Goal: Transaction & Acquisition: Purchase product/service

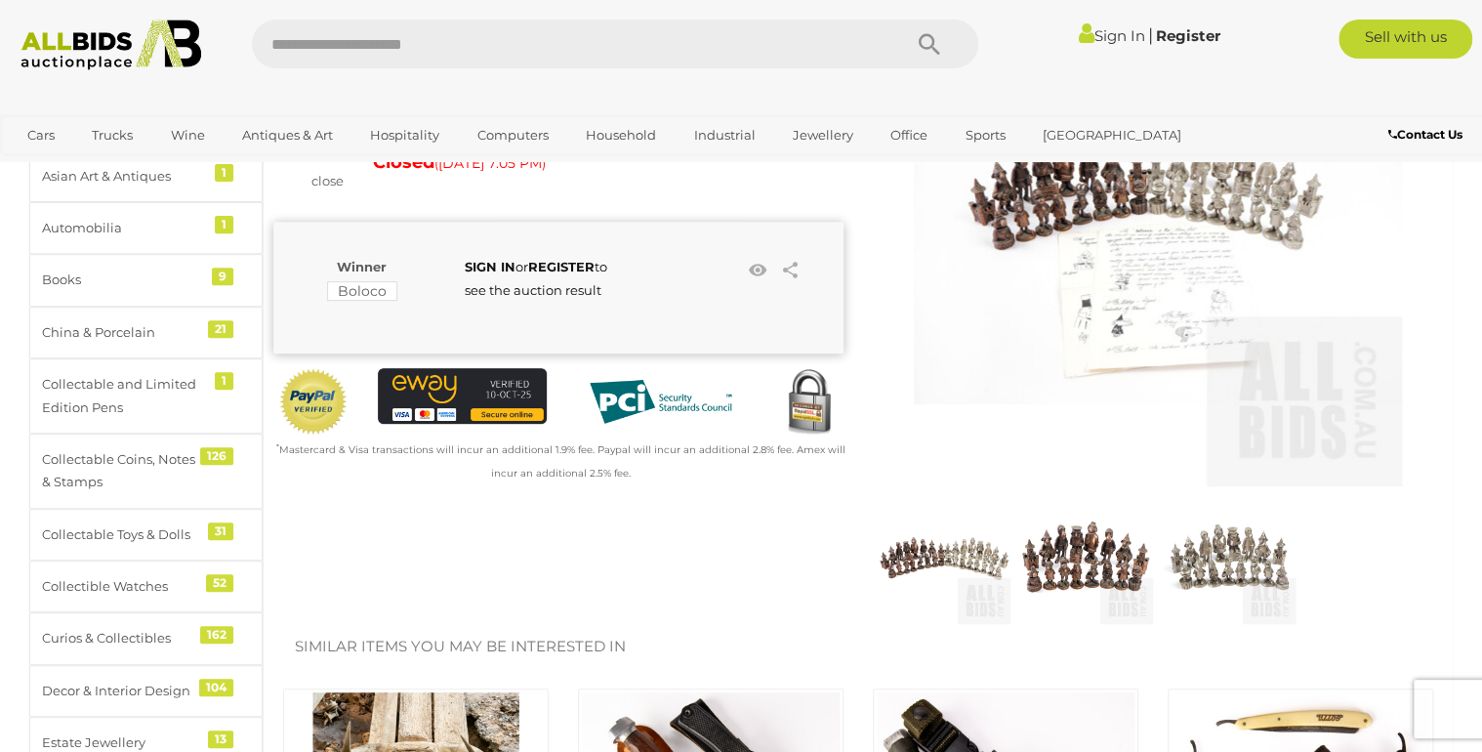
scroll to position [234, 0]
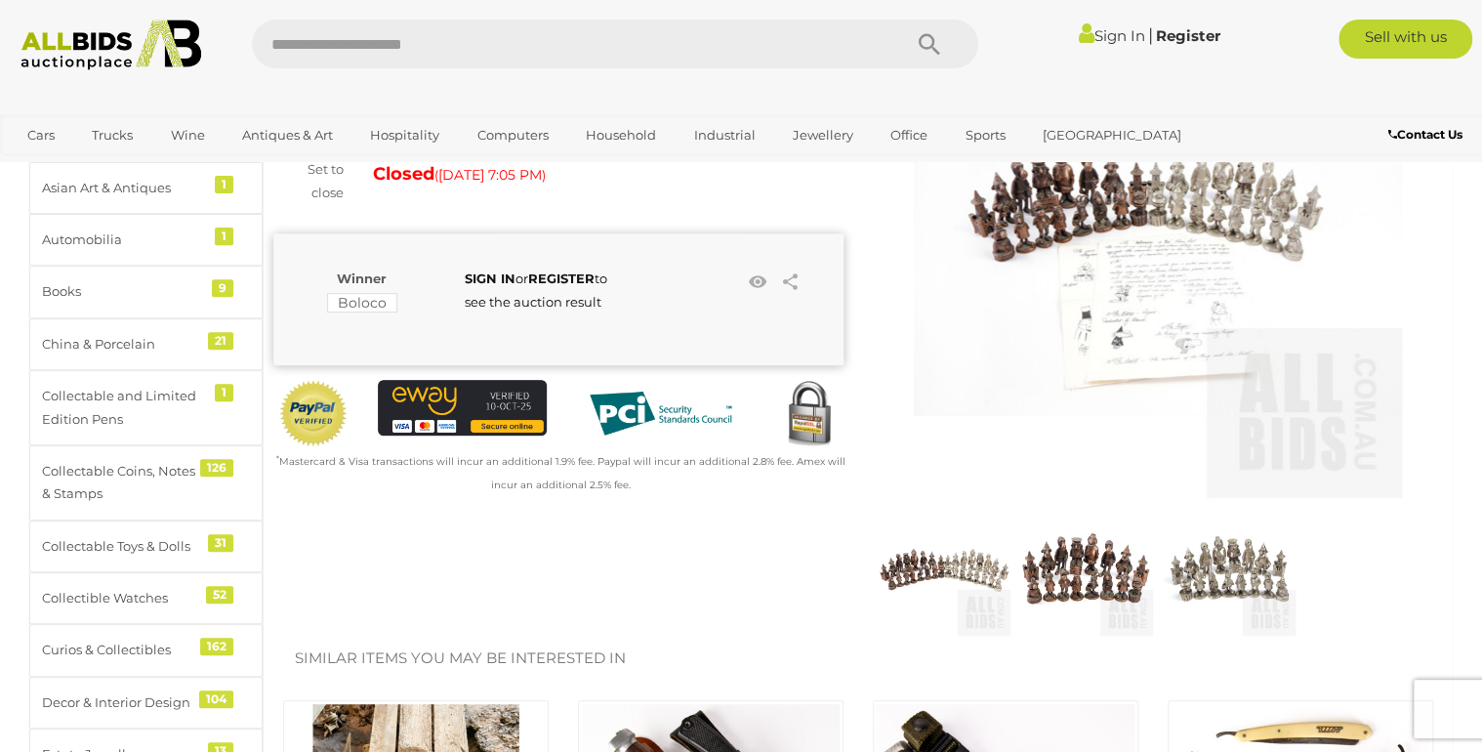
click at [1064, 563] on img at bounding box center [1086, 569] width 133 height 133
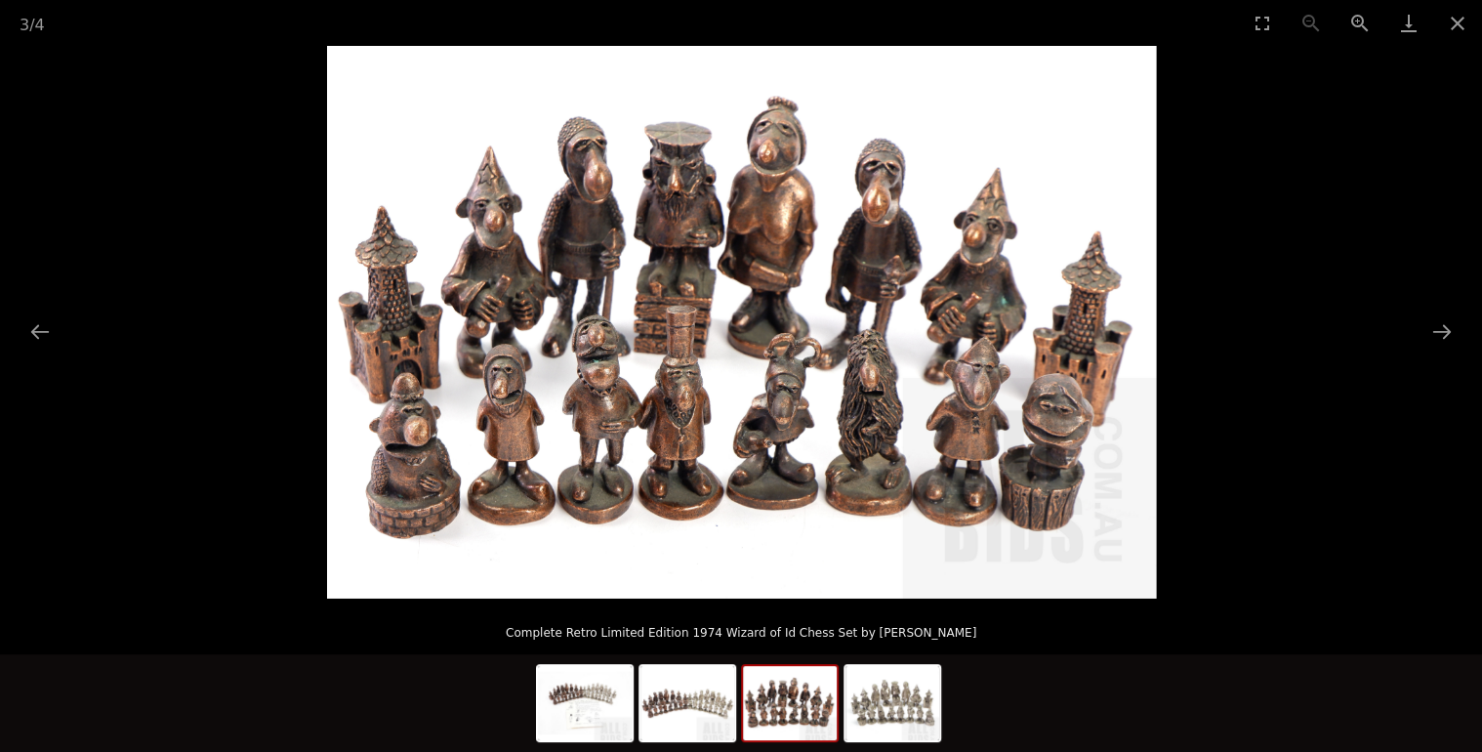
scroll to position [391, 0]
click at [679, 723] on img at bounding box center [687, 703] width 94 height 74
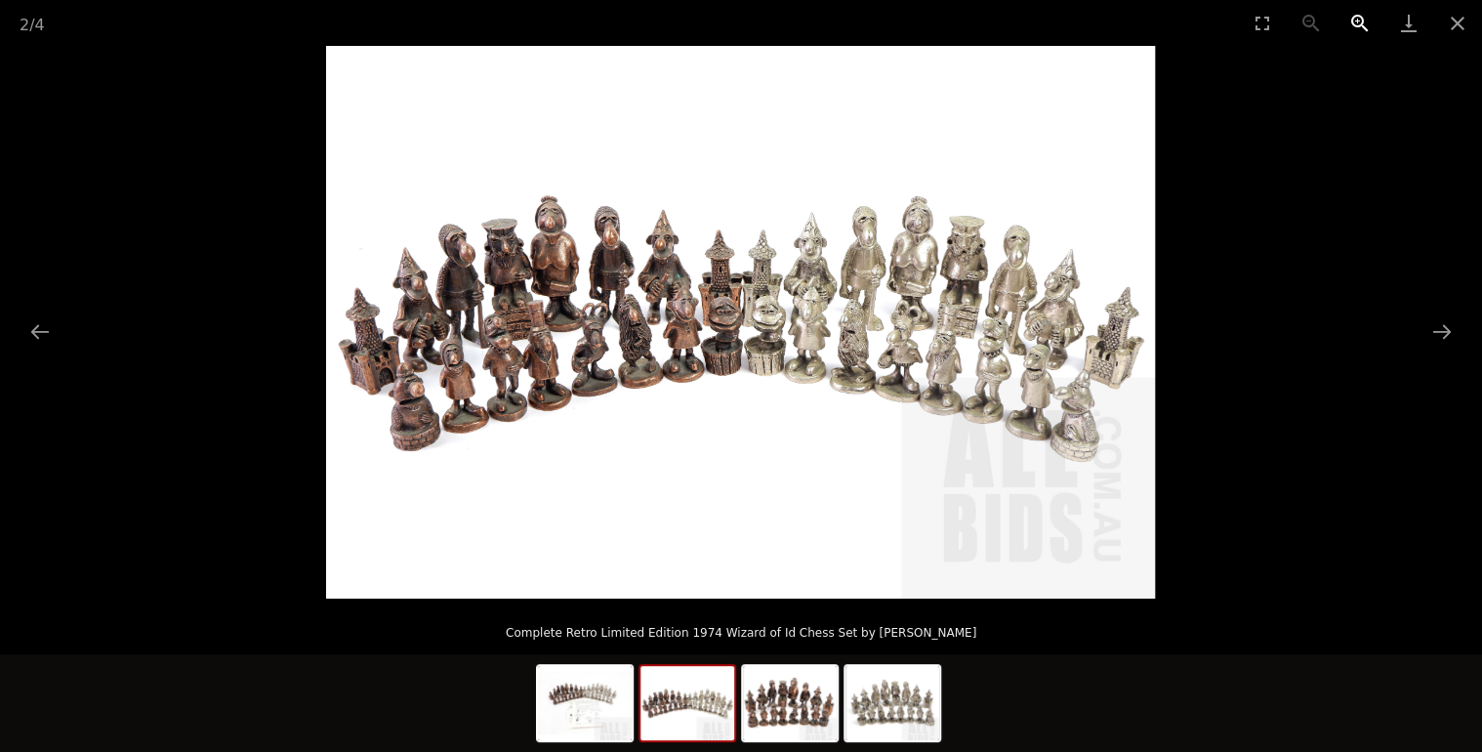
click at [1358, 15] on button "Zoom in" at bounding box center [1360, 23] width 49 height 46
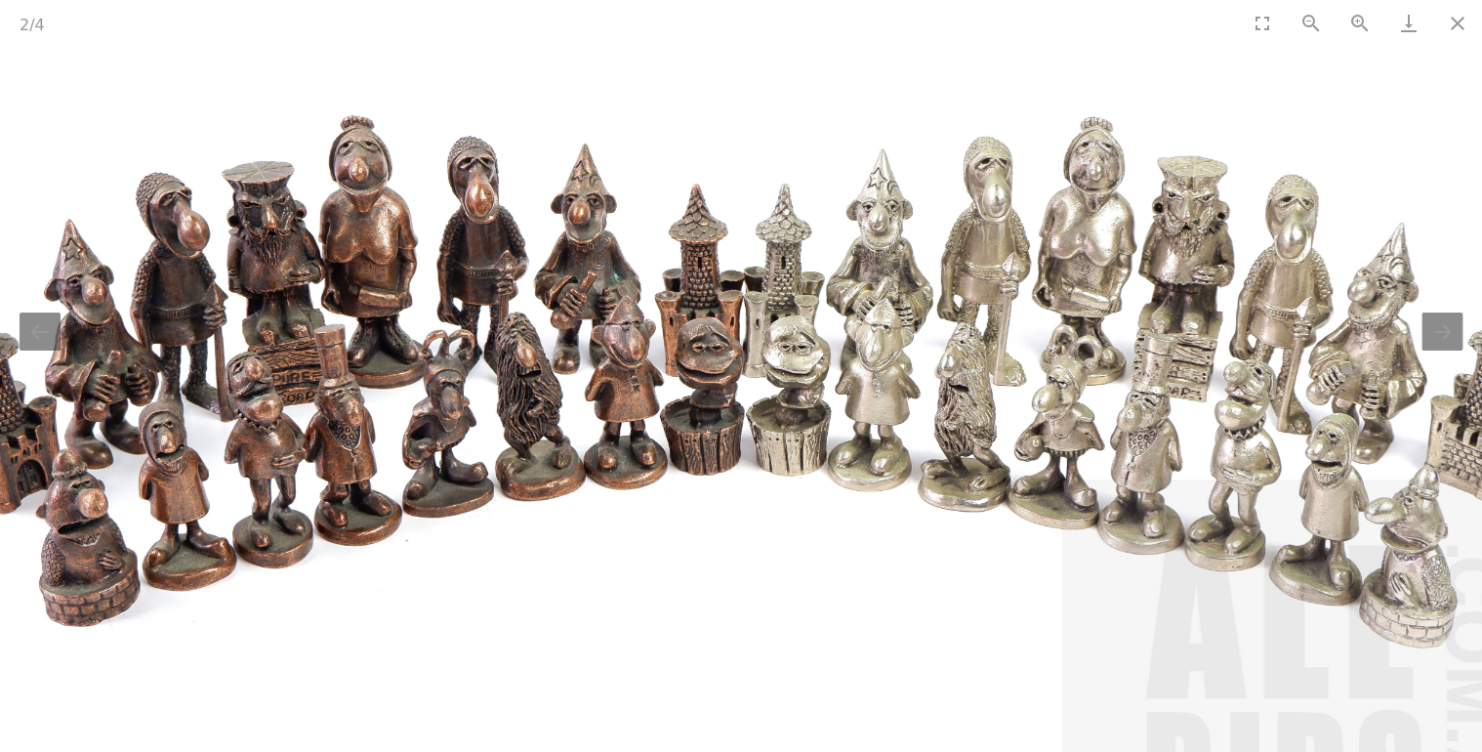
drag, startPoint x: 871, startPoint y: 397, endPoint x: 872, endPoint y: 573, distance: 175.7
click at [872, 573] on img at bounding box center [740, 368] width 1658 height 1105
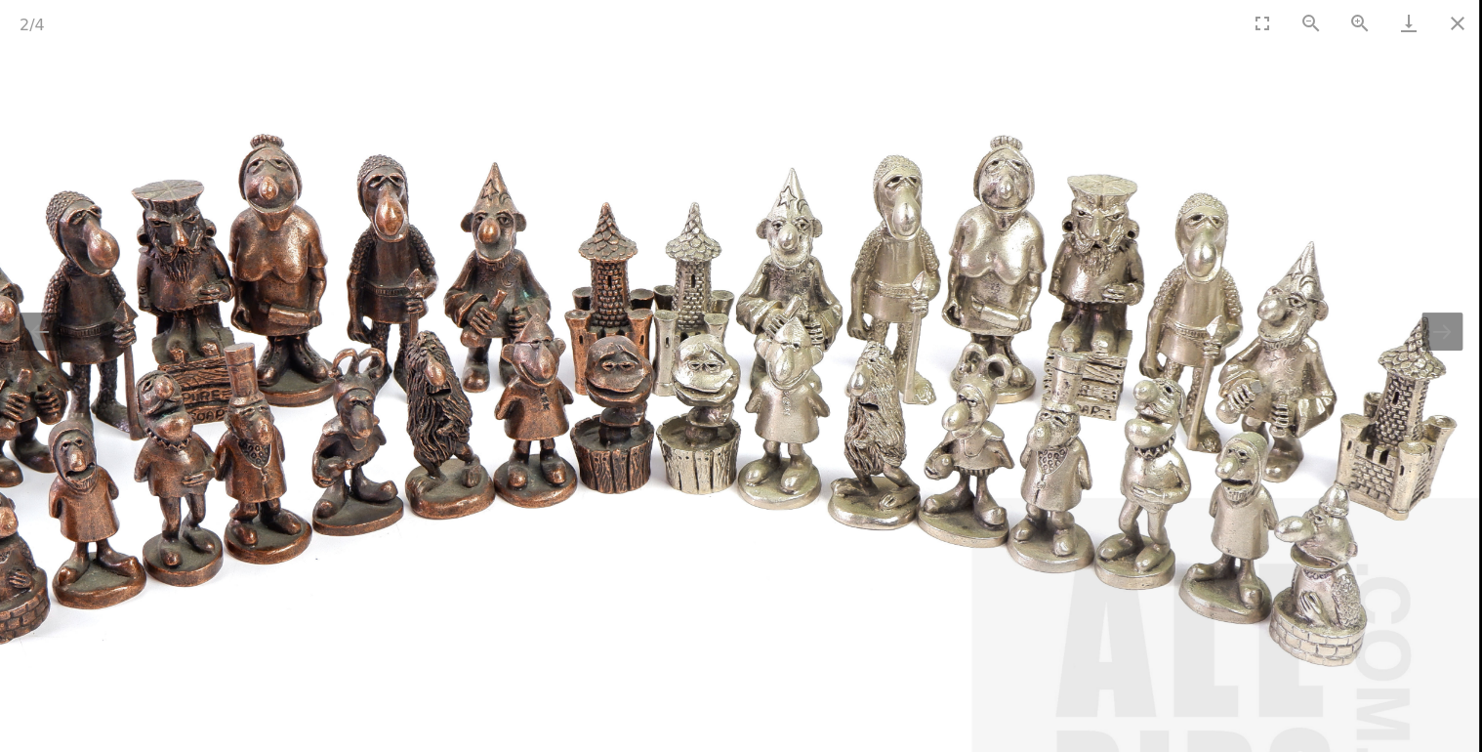
drag, startPoint x: 858, startPoint y: 562, endPoint x: 746, endPoint y: 539, distance: 114.7
click at [746, 539] on img at bounding box center [650, 387] width 1658 height 1105
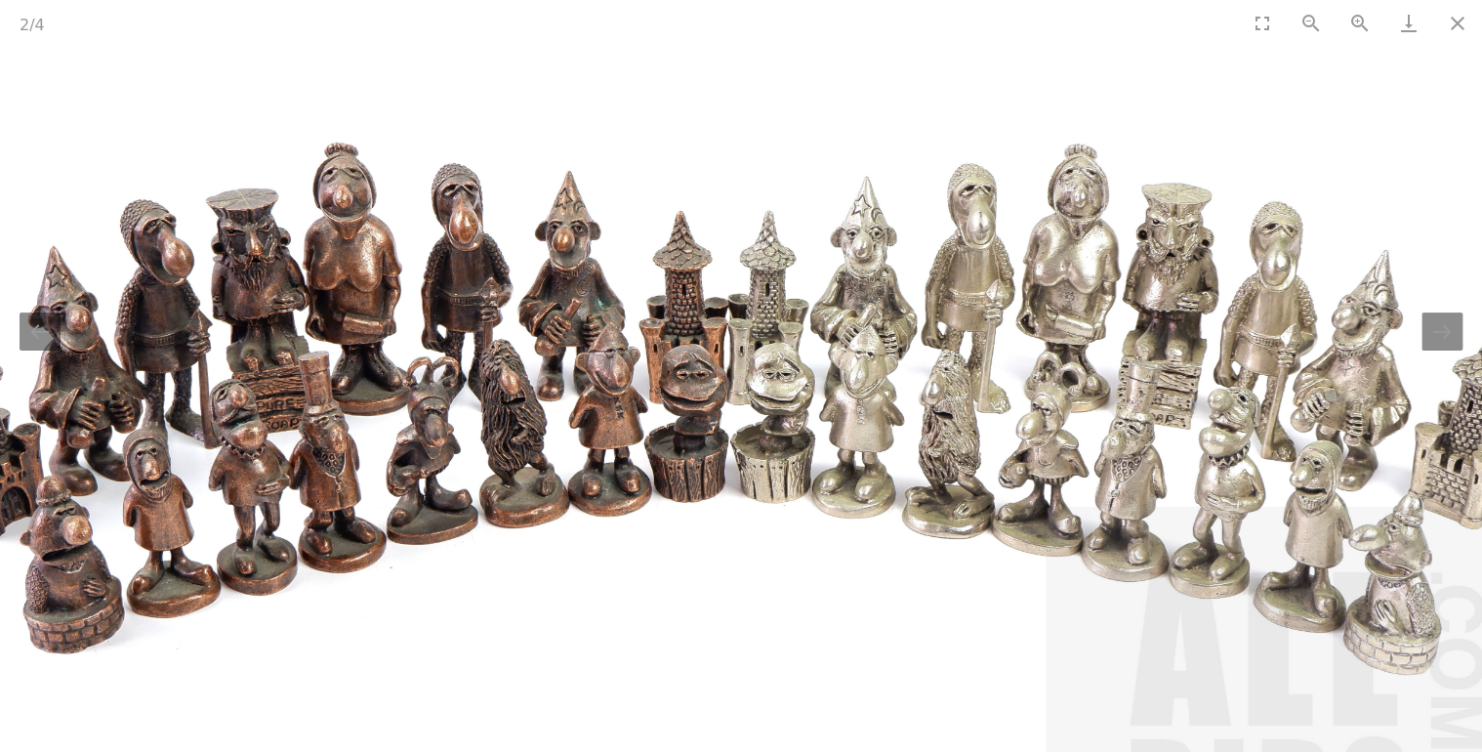
drag, startPoint x: 830, startPoint y: 558, endPoint x: 908, endPoint y: 569, distance: 78.8
click at [908, 569] on img at bounding box center [725, 396] width 1658 height 1105
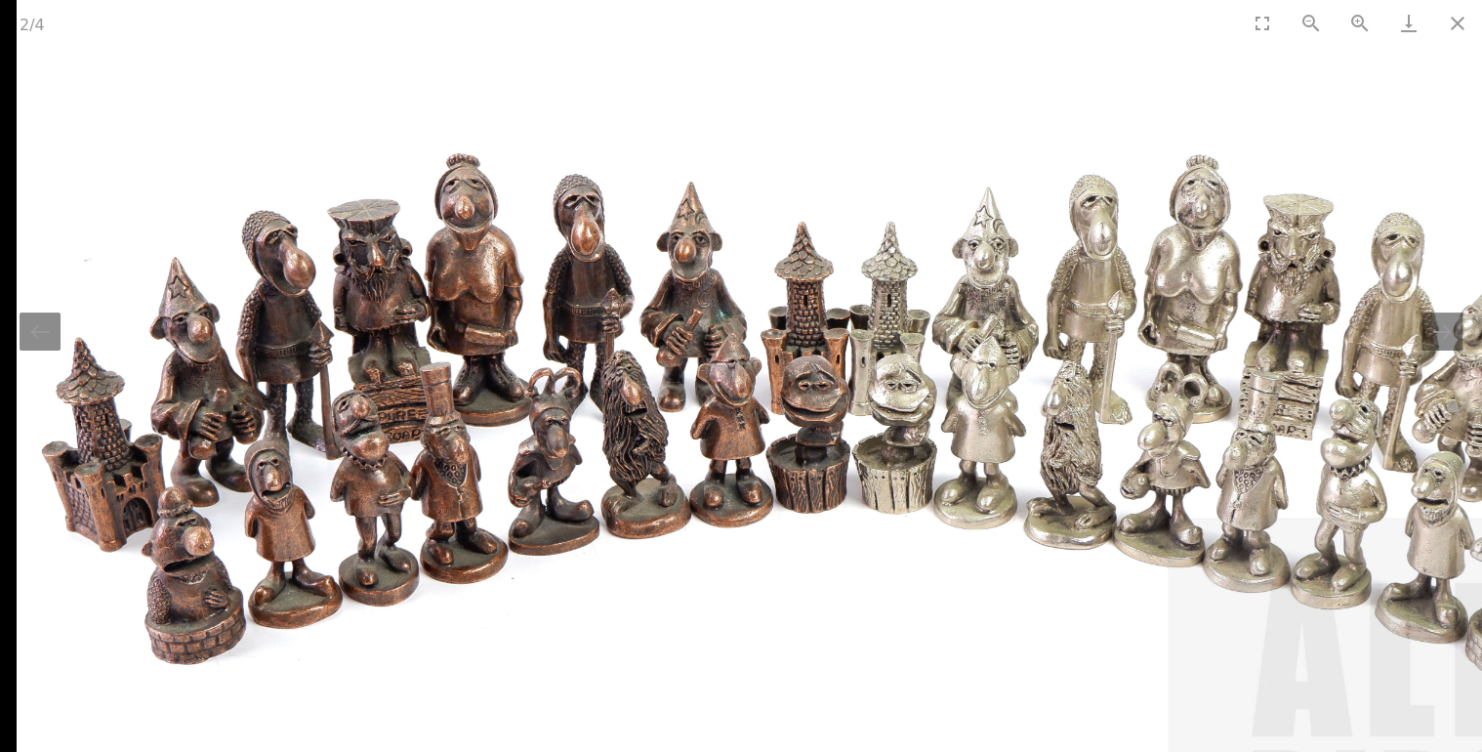
drag, startPoint x: 784, startPoint y: 597, endPoint x: 980, endPoint y: 606, distance: 196.4
click at [980, 606] on img at bounding box center [847, 407] width 1658 height 1105
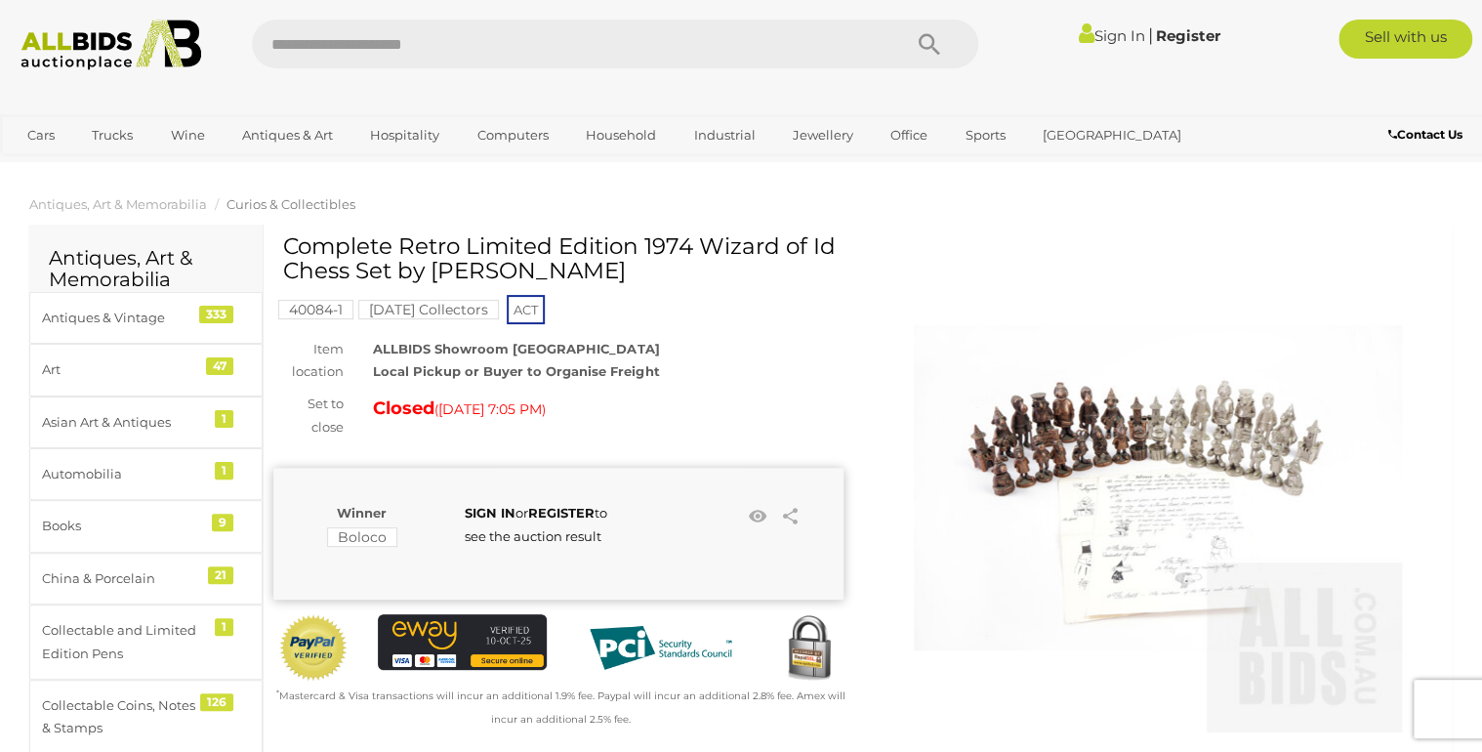
click at [1148, 525] on img at bounding box center [1158, 488] width 488 height 488
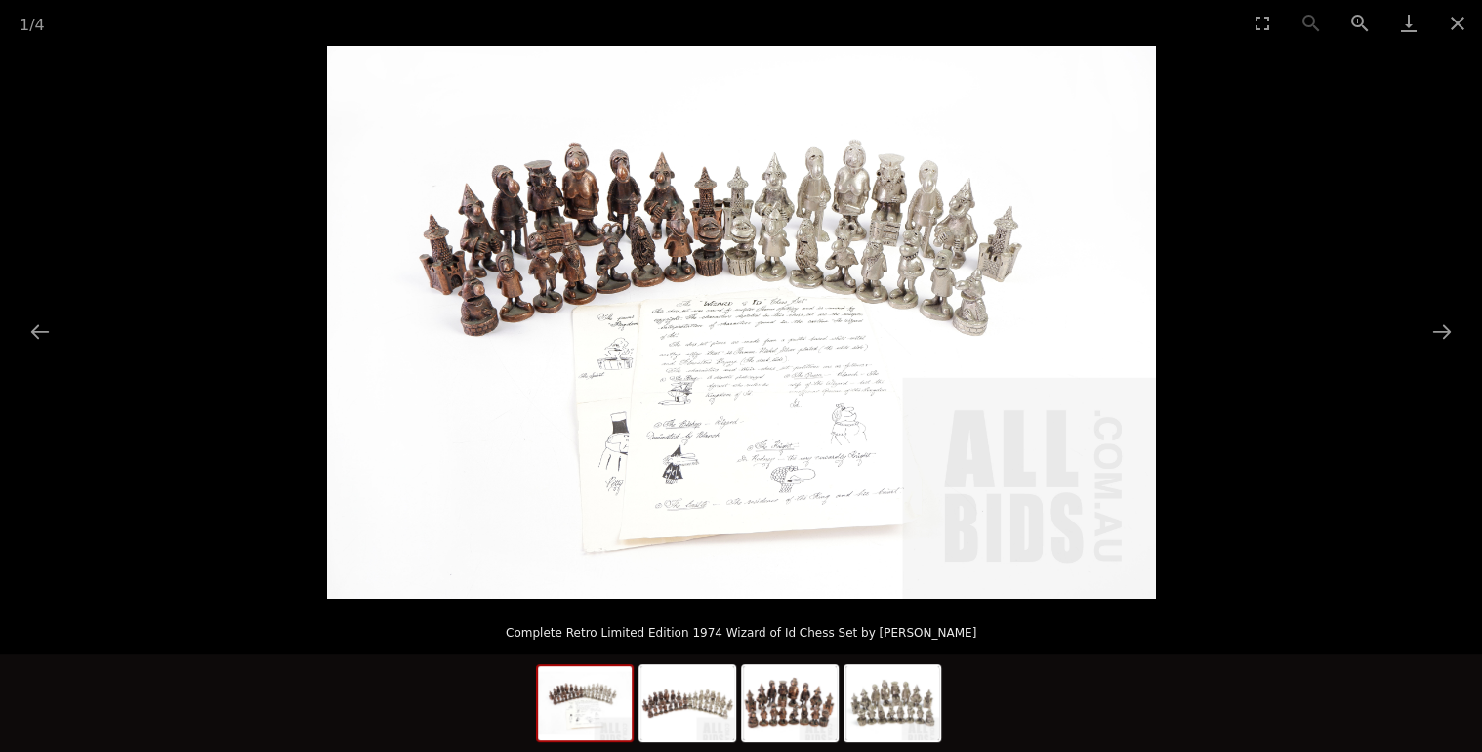
drag, startPoint x: 866, startPoint y: 317, endPoint x: 157, endPoint y: 326, distance: 708.8
click at [157, 326] on picture at bounding box center [741, 322] width 1482 height 553
click at [1357, 23] on button "Zoom in" at bounding box center [1360, 23] width 49 height 46
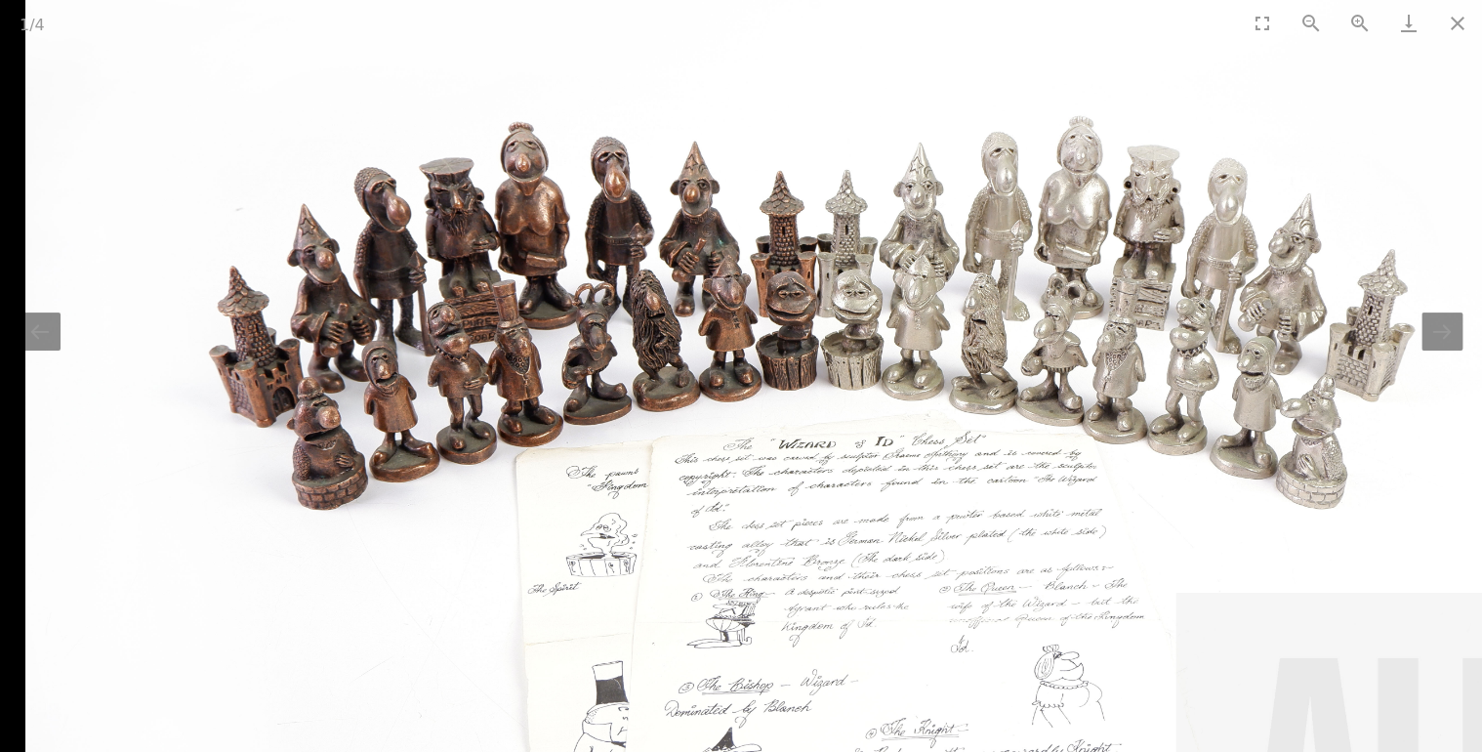
drag, startPoint x: 1209, startPoint y: 390, endPoint x: 1445, endPoint y: 576, distance: 301.0
click at [1445, 576] on img at bounding box center [853, 482] width 1658 height 1105
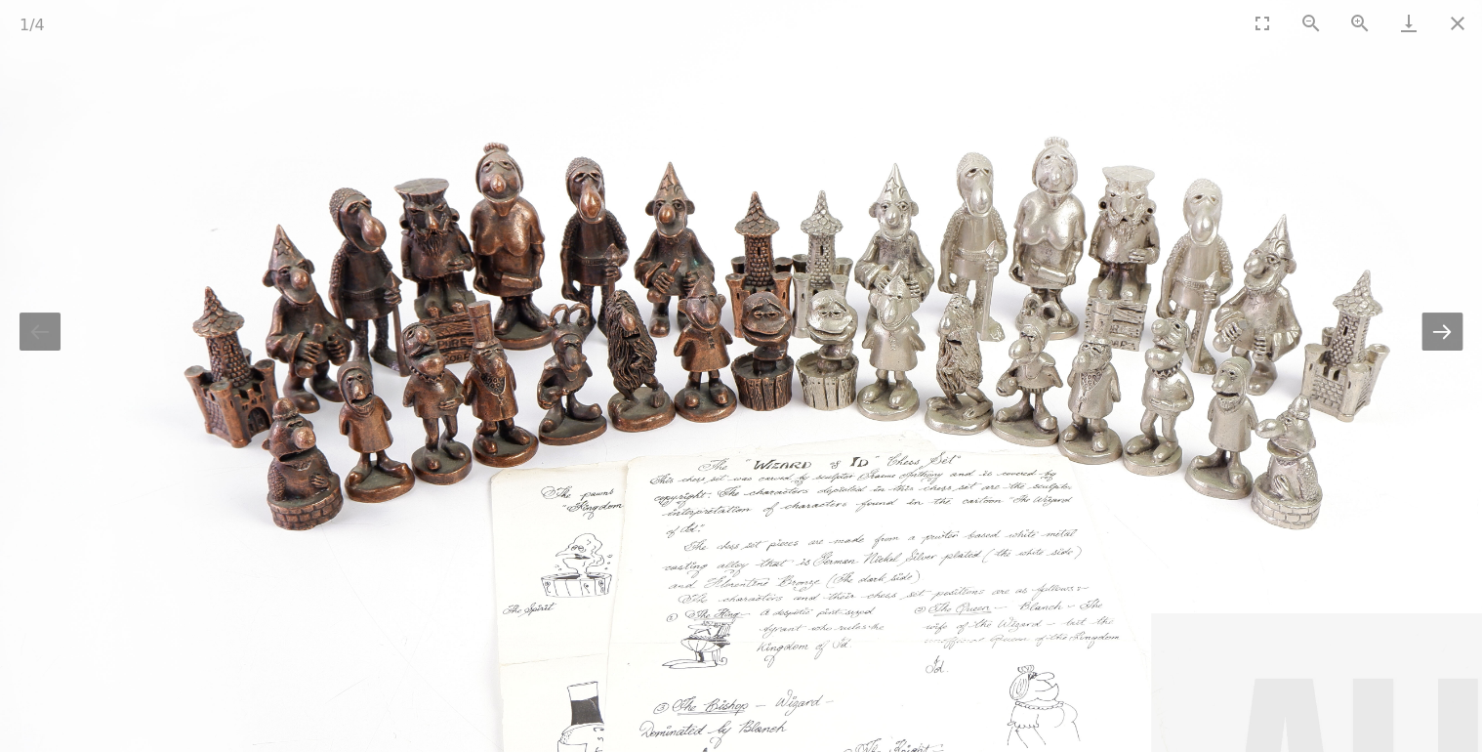
click at [1447, 328] on button "Next slide" at bounding box center [1441, 331] width 41 height 38
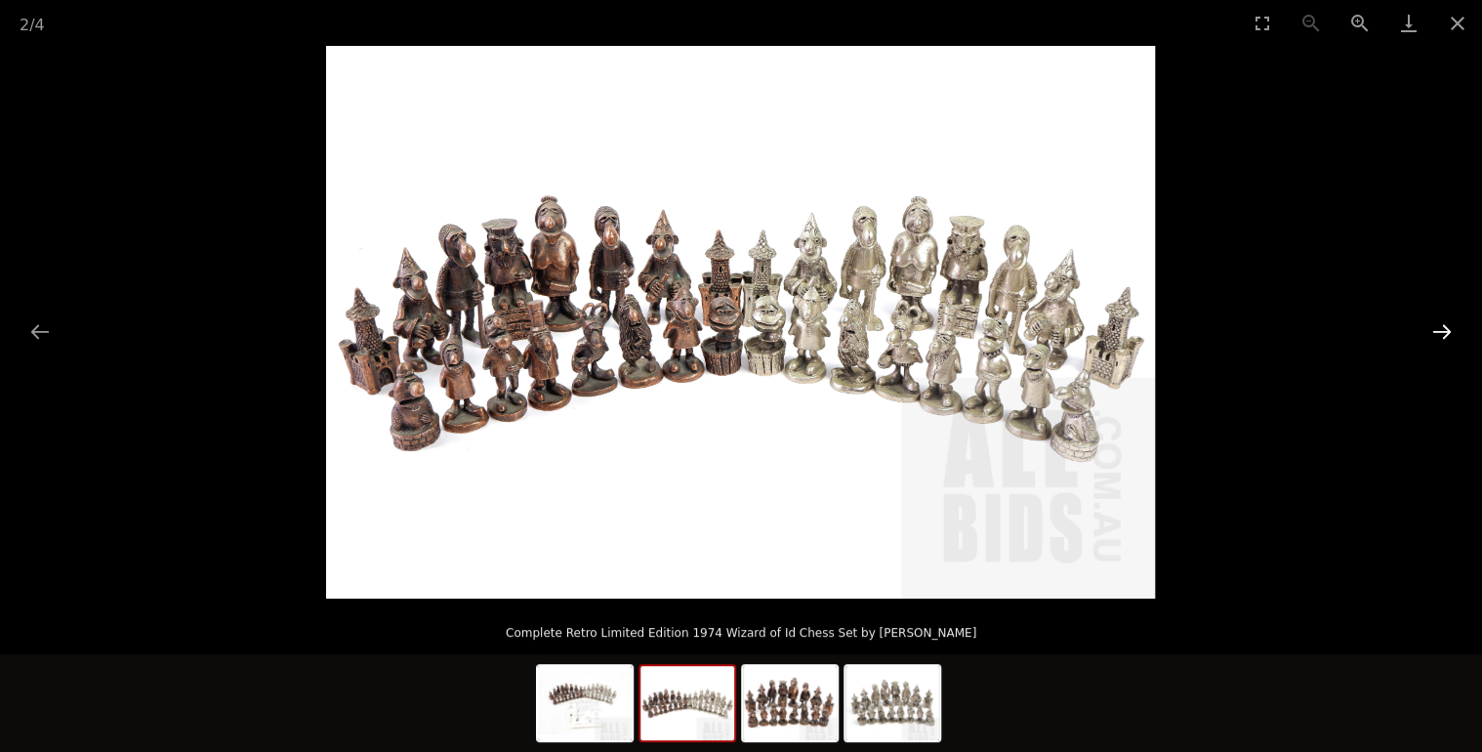
click at [1447, 328] on button "Next slide" at bounding box center [1441, 331] width 41 height 38
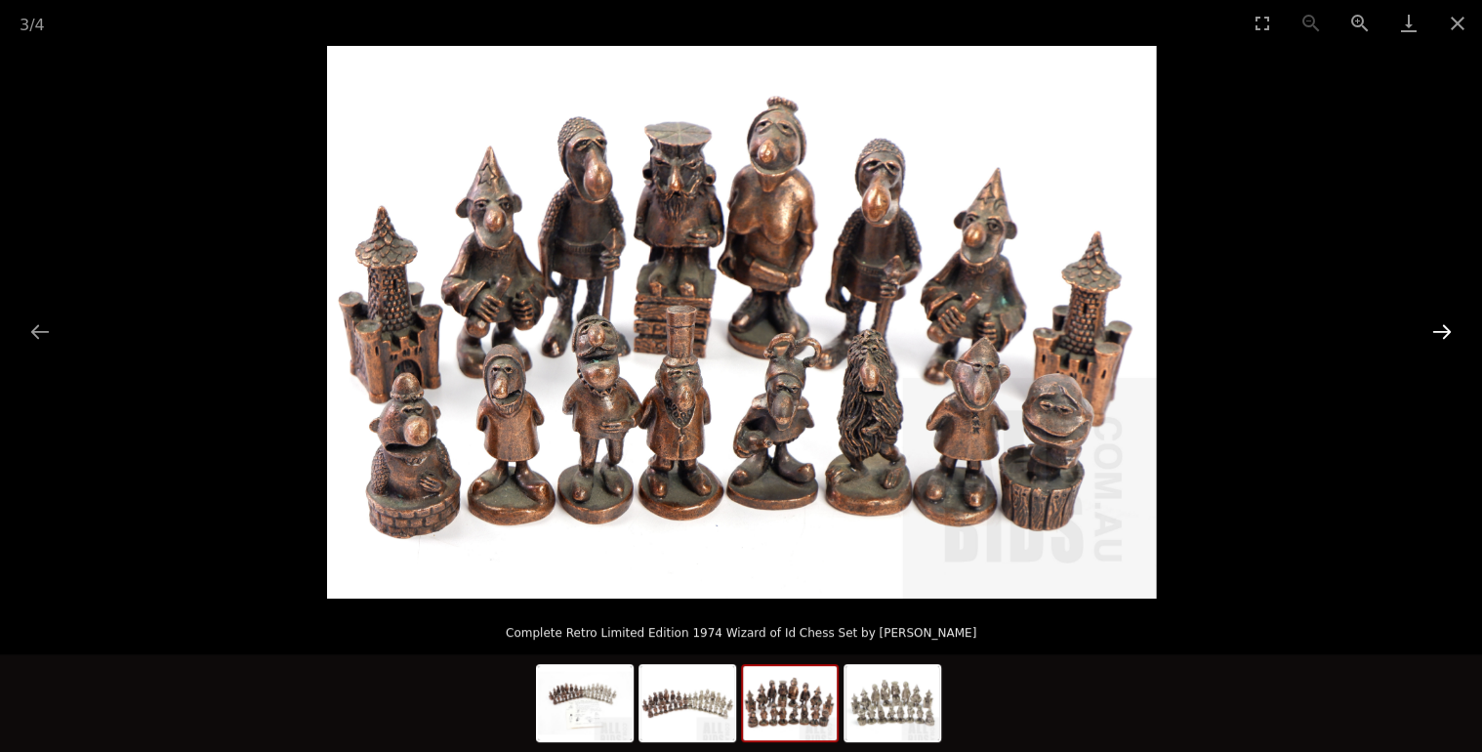
click at [1447, 328] on button "Next slide" at bounding box center [1441, 331] width 41 height 38
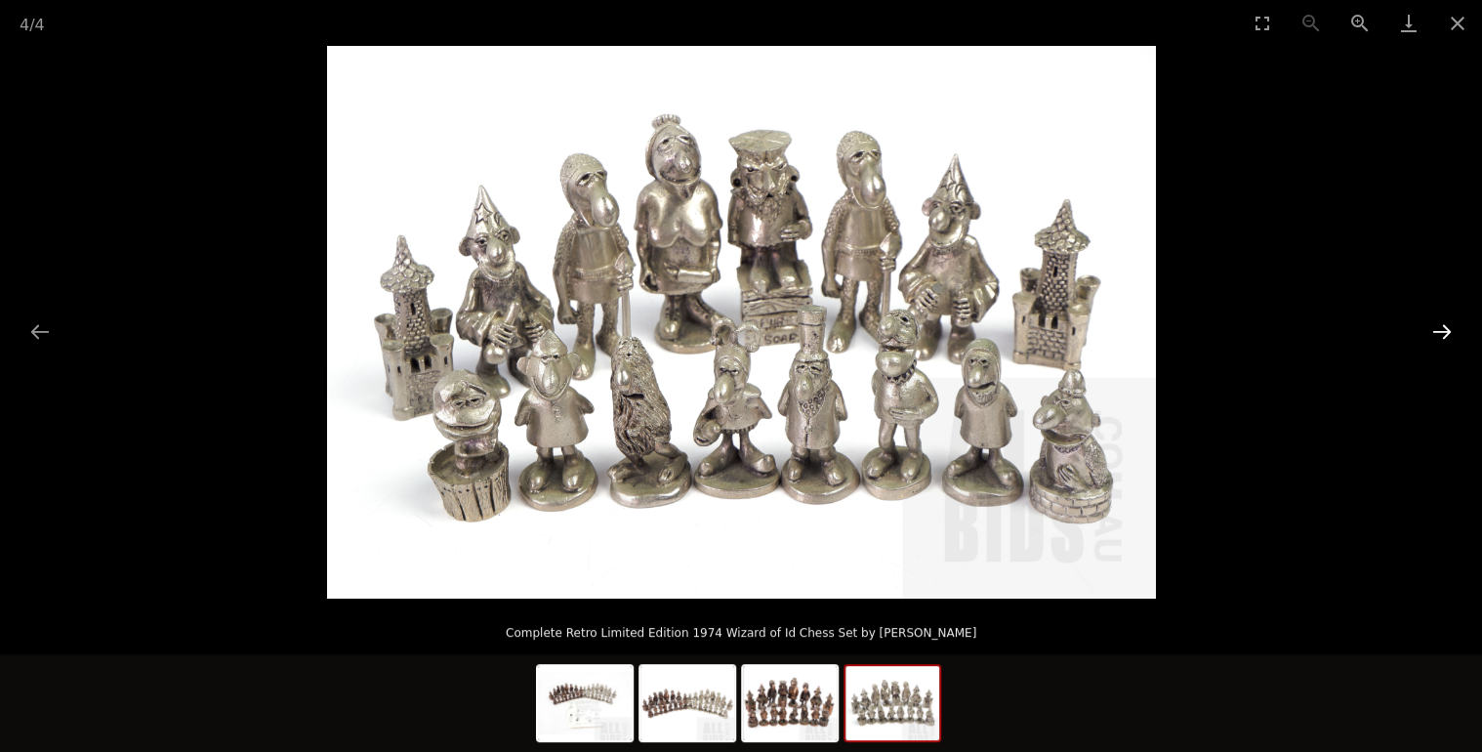
click at [1447, 328] on button "Next slide" at bounding box center [1441, 331] width 41 height 38
